Goal: Task Accomplishment & Management: Use online tool/utility

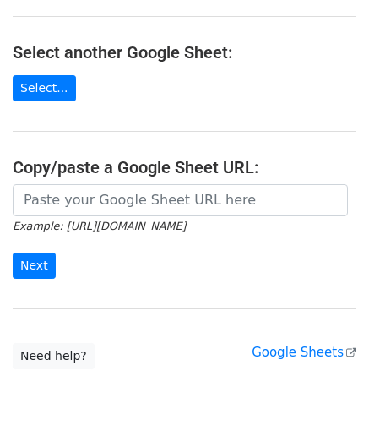
scroll to position [169, 0]
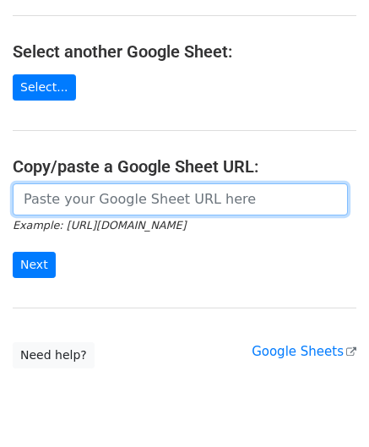
click at [59, 205] on input "url" at bounding box center [181, 199] width 336 height 32
paste input "https://docs.google.com/spreadsheets/d/1_hZFxDEZTTojznoEXOmiCTk66uU1fot6Xebl9jC…"
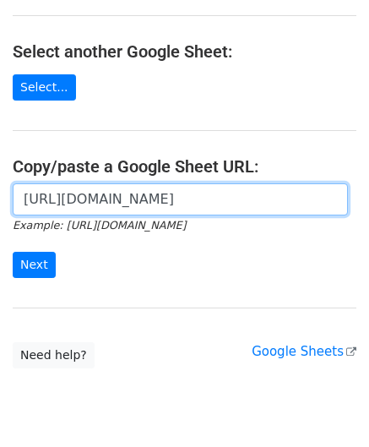
scroll to position [0, 358]
type input "https://docs.google.com/spreadsheets/d/1_hZFxDEZTTojznoEXOmiCTk66uU1fot6Xebl9jC…"
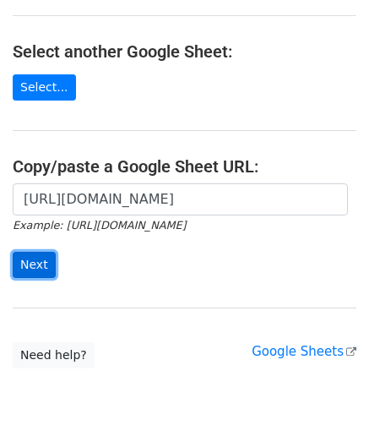
click at [35, 259] on input "Next" at bounding box center [34, 265] width 43 height 26
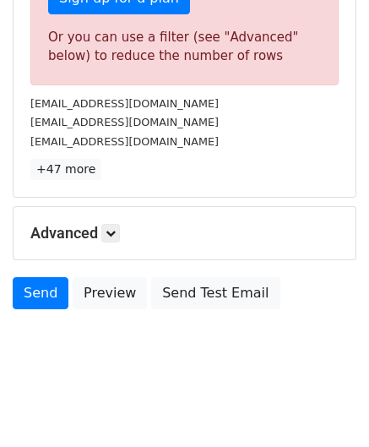
scroll to position [571, 0]
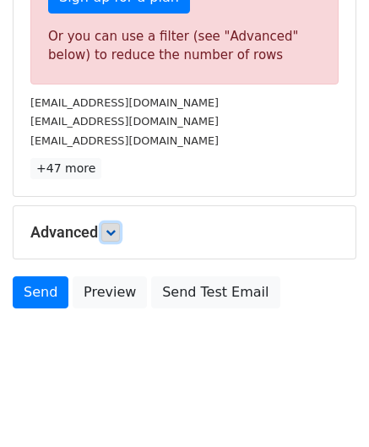
click at [116, 232] on icon at bounding box center [111, 232] width 10 height 10
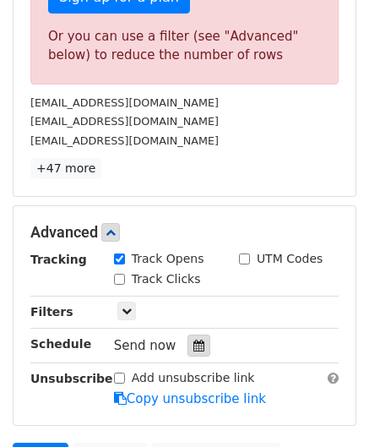
click at [196, 345] on div at bounding box center [199, 346] width 23 height 22
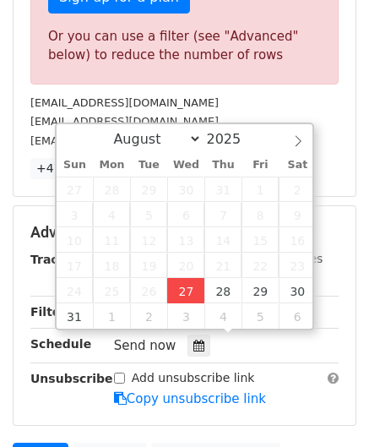
type input "[DATE] 12:00"
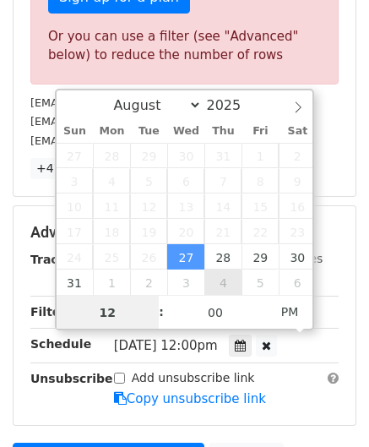
paste input "6"
type input "6"
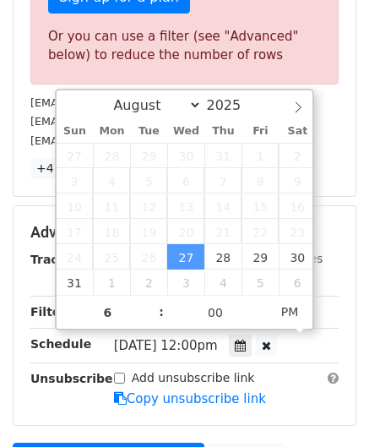
type input "[DATE] 18:00"
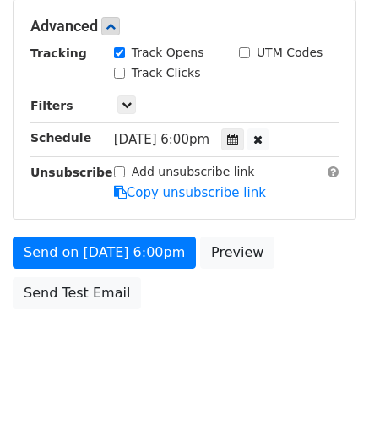
scroll to position [775, 0]
